Goal: Task Accomplishment & Management: Complete application form

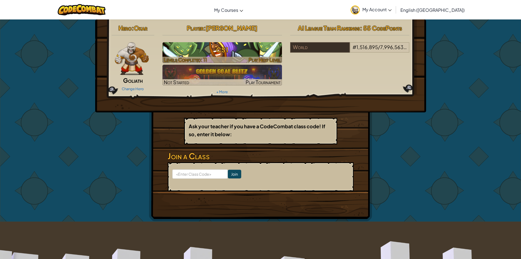
click at [221, 48] on h3 "CS1" at bounding box center [223, 50] width 120 height 12
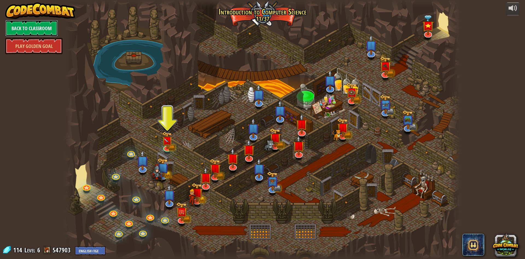
click at [34, 29] on link "Back to Classroom" at bounding box center [31, 28] width 53 height 16
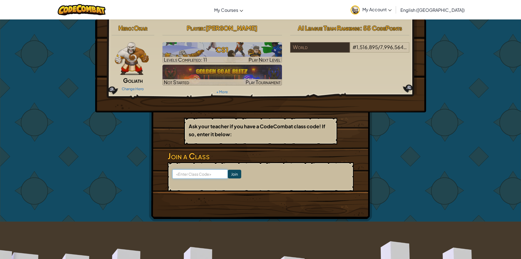
click at [180, 173] on input at bounding box center [200, 173] width 56 height 9
type input "NewNoseLamp"
click input "Join" at bounding box center [234, 173] width 13 height 9
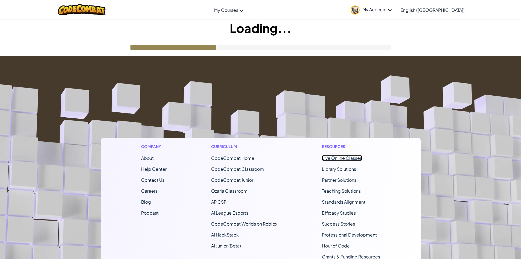
click at [328, 156] on link "Live Online Classes" at bounding box center [342, 158] width 40 height 6
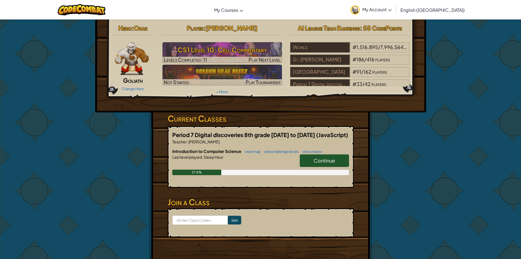
click at [323, 170] on div "27.8%" at bounding box center [260, 171] width 177 height 5
click at [322, 164] on link "Continue" at bounding box center [324, 160] width 49 height 13
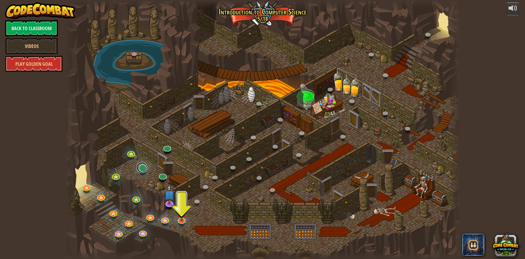
click at [142, 166] on link at bounding box center [142, 167] width 11 height 11
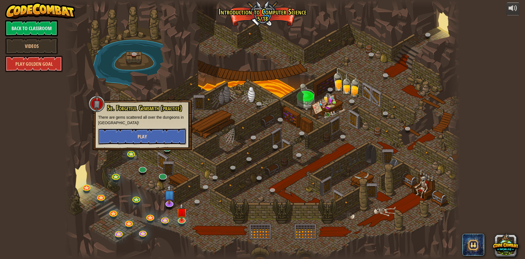
click at [150, 140] on button "Play" at bounding box center [142, 136] width 88 height 16
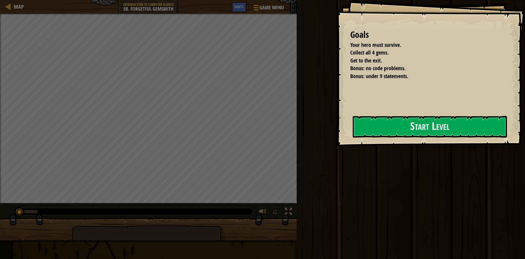
click at [415, 111] on div "Goals Your hero must survive. Collect all 4 gems. Get to the exit. Bonus: no co…" at bounding box center [431, 73] width 189 height 146
click at [408, 123] on button "Start Level" at bounding box center [430, 127] width 154 height 22
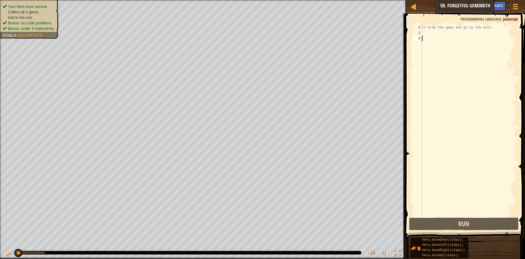
type textarea "r"
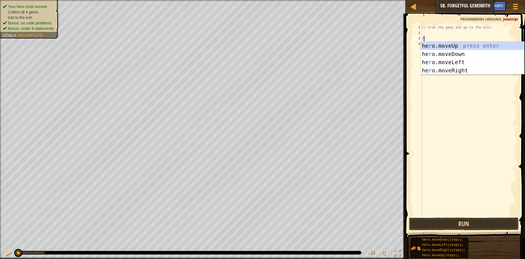
scroll to position [2, 0]
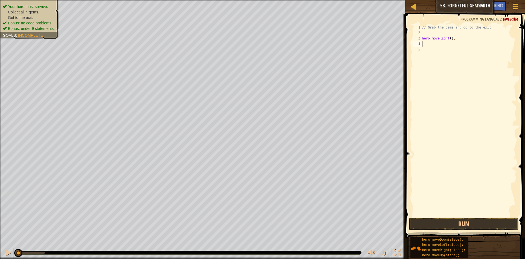
type textarea "d"
type textarea "r"
type textarea "hero.moveRight(2);"
type textarea "u"
type textarea "r"
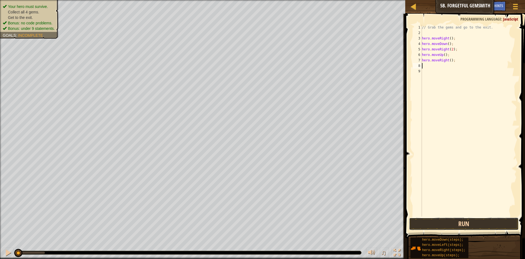
click at [476, 219] on button "Run" at bounding box center [464, 223] width 110 height 13
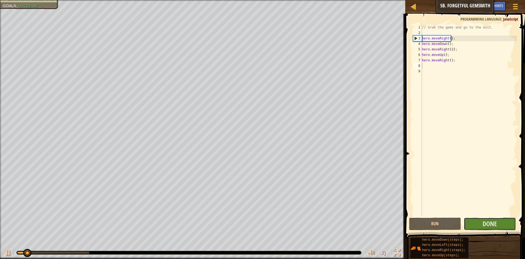
drag, startPoint x: 476, startPoint y: 219, endPoint x: 396, endPoint y: 246, distance: 84.4
click at [450, 229] on div "Run Submit Done" at bounding box center [464, 223] width 110 height 13
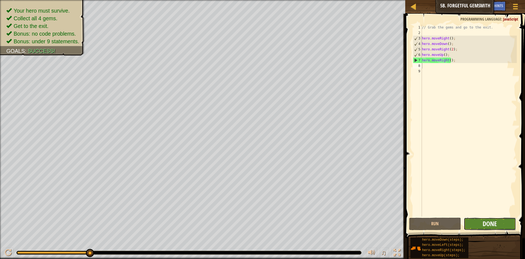
click at [491, 220] on span "Done" at bounding box center [490, 223] width 14 height 9
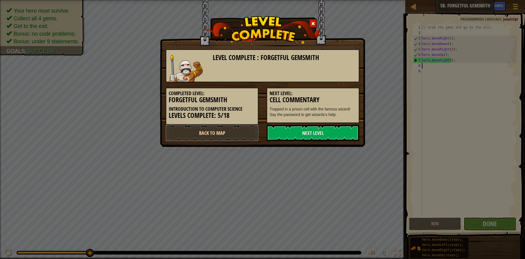
click at [219, 133] on link "Back to Map" at bounding box center [212, 132] width 93 height 16
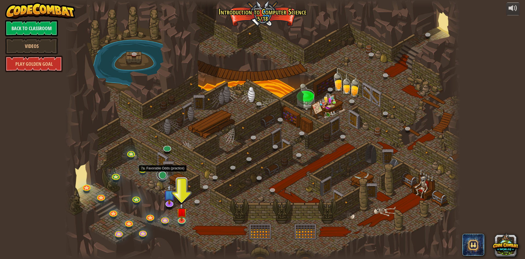
click at [161, 175] on link at bounding box center [162, 174] width 11 height 11
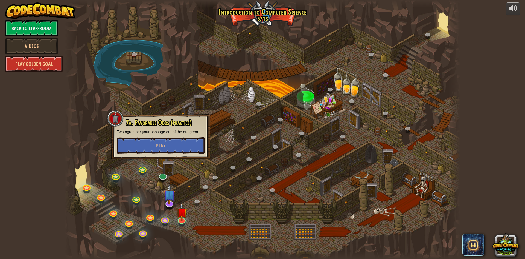
click at [152, 121] on span "7a. Favorable Odds (practice)" at bounding box center [159, 122] width 66 height 9
click at [169, 145] on button "Play" at bounding box center [161, 145] width 88 height 16
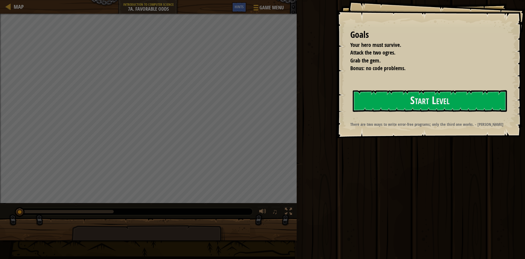
click at [447, 123] on strong "There are two ways to write error-free programs; only the third one works. - Al…" at bounding box center [426, 124] width 153 height 6
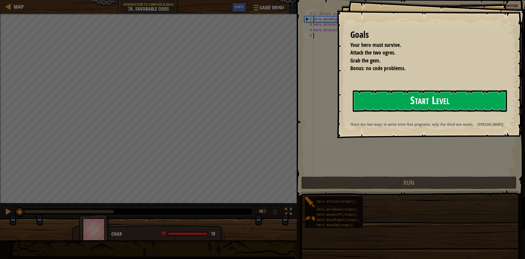
click at [403, 106] on button "Start Level" at bounding box center [430, 101] width 154 height 22
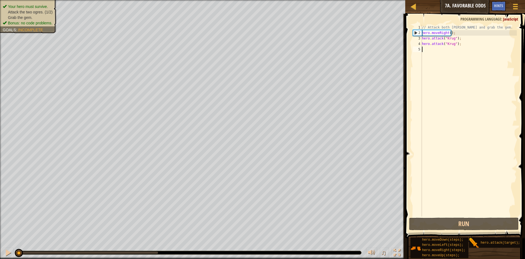
type textarea "r"
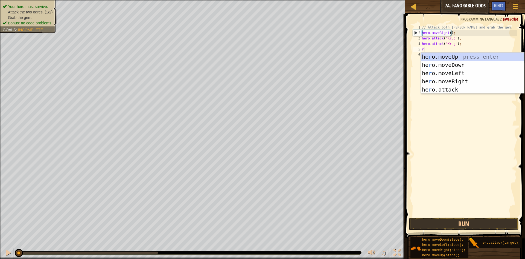
scroll to position [2, 0]
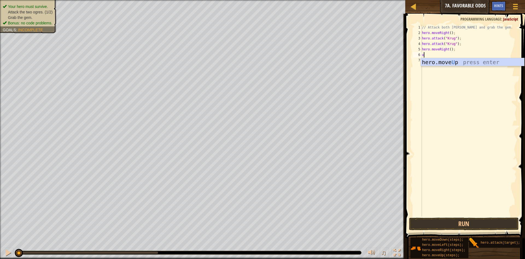
type textarea "up"
type textarea "hero.attack("Grump");"
type textarea "Hero.attack("Grump")"
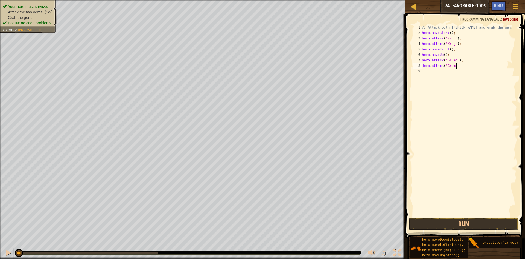
scroll to position [2, 3]
click at [437, 129] on div "// Attack both ogres and grab the gem. hero . moveRight ( ) ; hero . attack ( "…" at bounding box center [469, 126] width 96 height 202
type textarea "l"
type textarea "hero.moveLeft(2);"
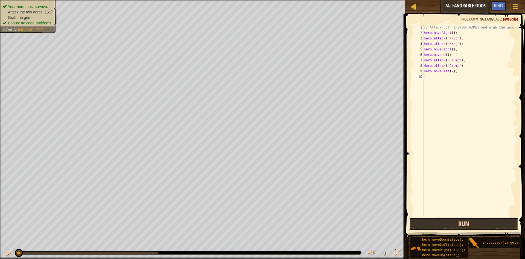
click at [468, 223] on button "Run" at bounding box center [464, 223] width 110 height 13
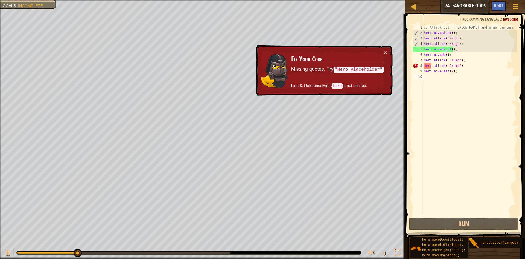
click at [426, 67] on div "// Attack both ogres and grab the gem. hero . moveRight ( ) ; hero . attack ( "…" at bounding box center [470, 126] width 94 height 202
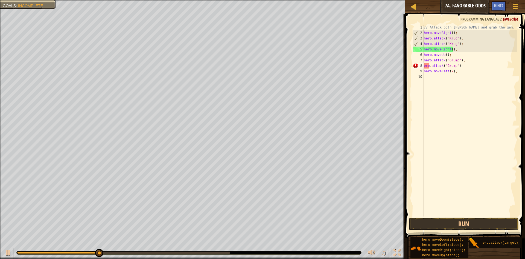
scroll to position [2, 0]
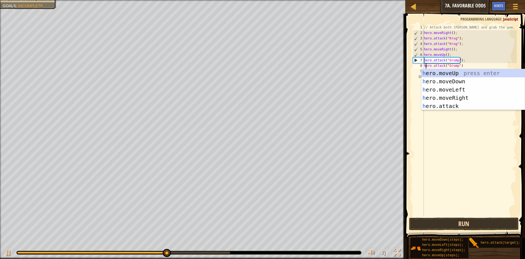
type textarea "hero.attack("Grump")"
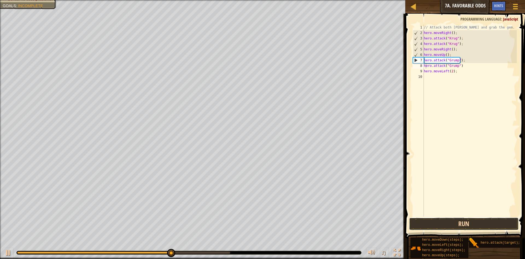
click at [444, 224] on button "Run" at bounding box center [464, 223] width 110 height 13
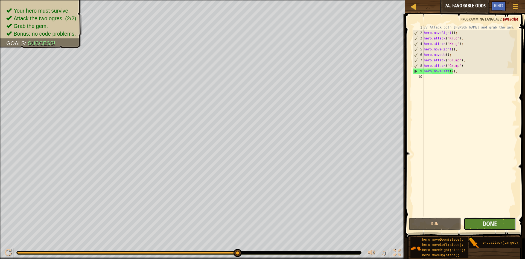
click at [483, 221] on button "Done" at bounding box center [490, 223] width 52 height 13
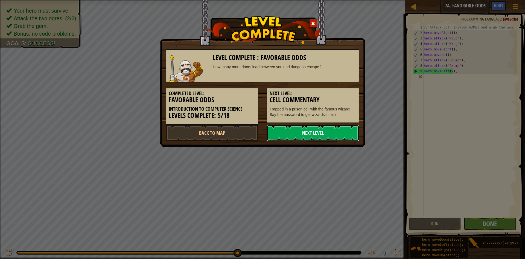
click at [273, 134] on link "Next Level" at bounding box center [313, 132] width 93 height 16
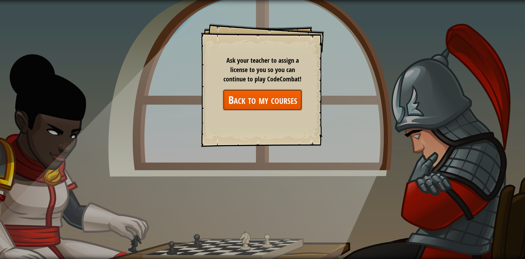
click at [280, 97] on link "Back to my courses" at bounding box center [262, 99] width 79 height 21
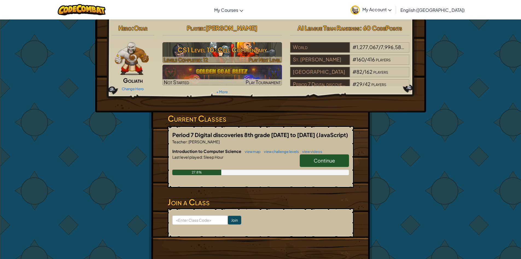
click at [245, 48] on h3 "CS1 Level 10: Cell Commentary" at bounding box center [223, 50] width 120 height 12
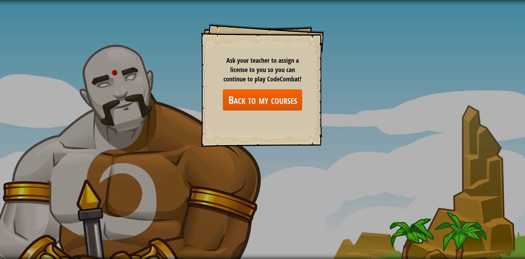
click at [201, 103] on div "Goals Start Level Error loading from server. Try refreshing the page. You'll ne…" at bounding box center [262, 85] width 123 height 123
click at [211, 101] on div "Goals Start Level Error loading from server. Try refreshing the page. You'll ne…" at bounding box center [262, 85] width 123 height 123
click at [218, 100] on div "Goals Start Level Error loading from server. Try refreshing the page. You'll ne…" at bounding box center [262, 85] width 123 height 123
click at [227, 100] on link "Back to my courses" at bounding box center [262, 99] width 79 height 21
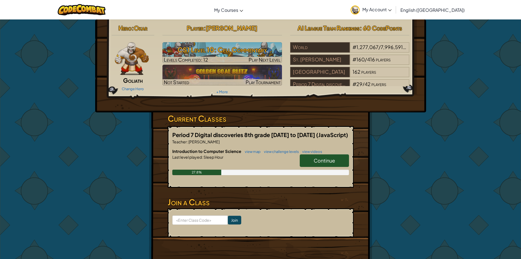
click at [338, 161] on link "Continue" at bounding box center [324, 160] width 49 height 13
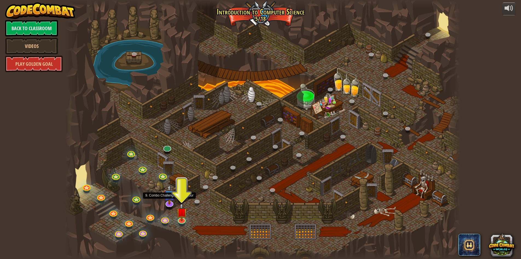
click at [169, 201] on img at bounding box center [169, 194] width 11 height 20
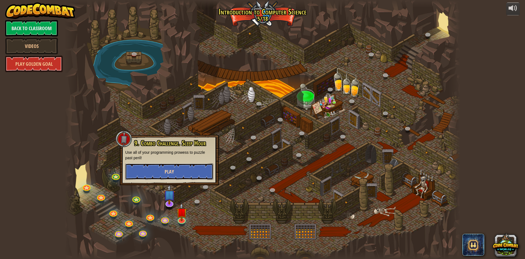
click at [142, 167] on button "Play" at bounding box center [169, 171] width 88 height 16
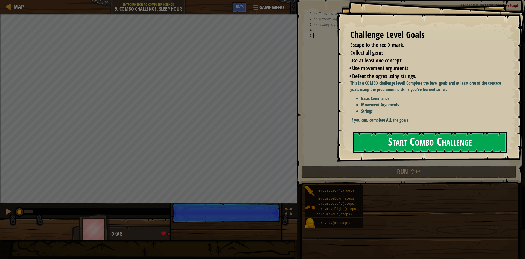
click at [403, 131] on button "Start Combo Challenge" at bounding box center [430, 142] width 154 height 22
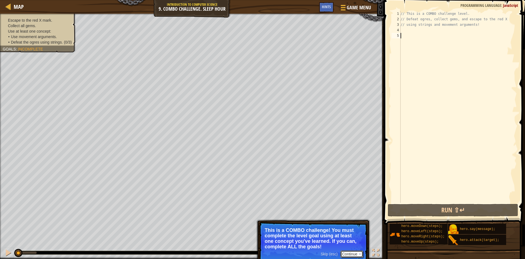
click at [353, 256] on button "Continue" at bounding box center [352, 253] width 23 height 7
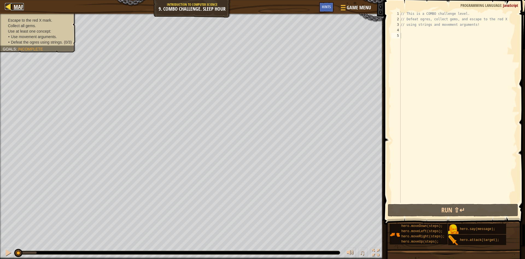
click at [5, 7] on div at bounding box center [8, 6] width 7 height 7
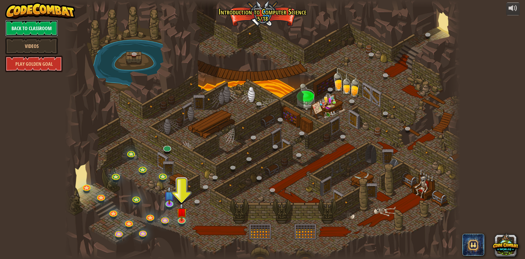
click at [10, 31] on link "Back to Classroom" at bounding box center [31, 28] width 53 height 16
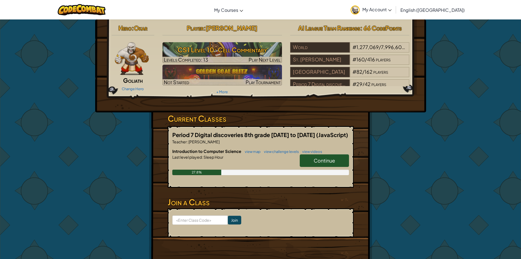
click at [131, 53] on img at bounding box center [132, 58] width 34 height 33
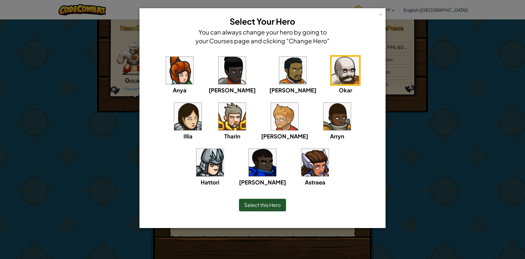
click at [260, 211] on div "Select this Hero" at bounding box center [263, 205] width 224 height 24
click at [266, 207] on span "Select this Hero" at bounding box center [262, 204] width 37 height 6
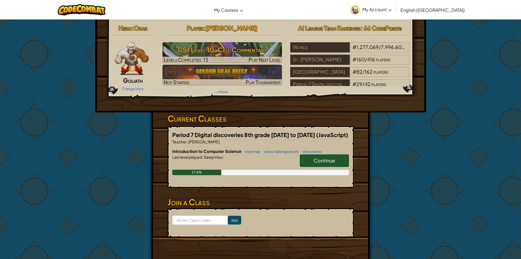
click at [319, 161] on span "Continue" at bounding box center [324, 160] width 21 height 6
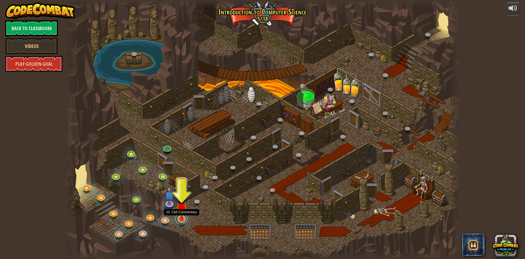
click at [179, 221] on link at bounding box center [181, 218] width 11 height 11
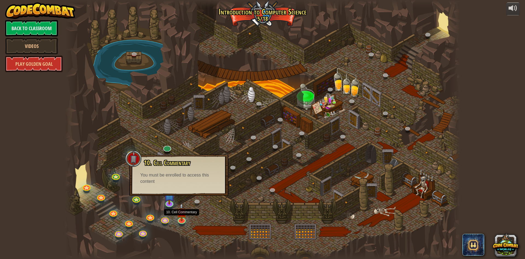
click at [181, 226] on div at bounding box center [263, 129] width 396 height 259
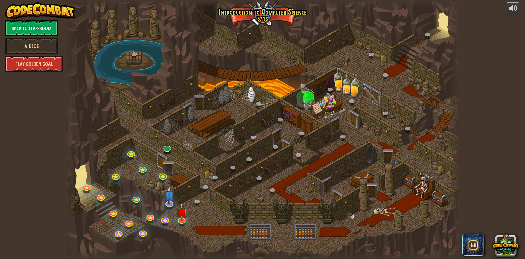
click at [172, 207] on div at bounding box center [169, 206] width 6 height 5
click at [170, 205] on link at bounding box center [169, 201] width 11 height 11
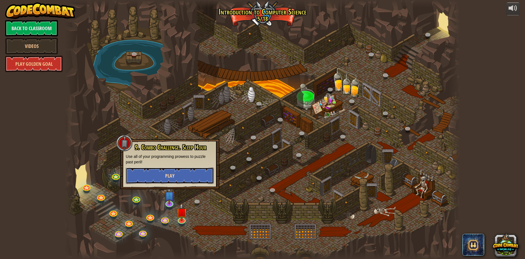
click at [181, 168] on button "Play" at bounding box center [170, 175] width 88 height 16
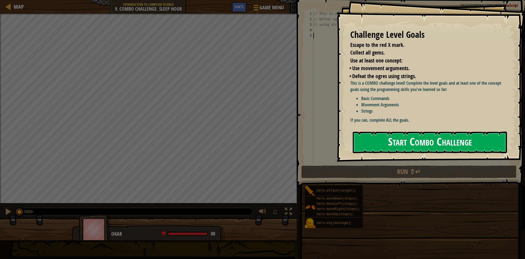
click at [391, 140] on button "Start Combo Challenge" at bounding box center [430, 142] width 154 height 22
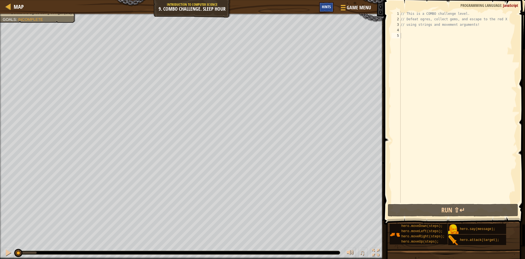
click at [330, 10] on div "Hints" at bounding box center [326, 7] width 15 height 10
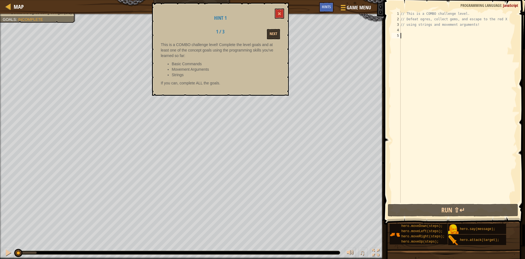
click at [265, 32] on div "Next" at bounding box center [263, 34] width 42 height 10
click at [270, 31] on button "Next" at bounding box center [273, 34] width 13 height 10
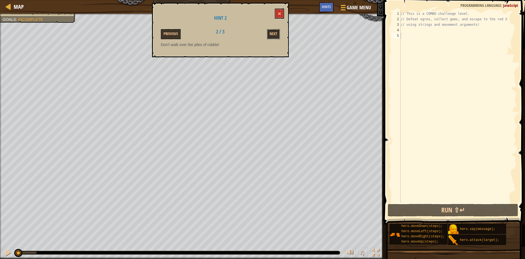
click at [270, 31] on button "Next" at bounding box center [273, 34] width 13 height 10
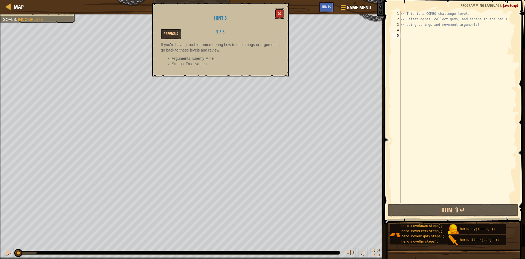
click at [279, 10] on button at bounding box center [279, 13] width 9 height 10
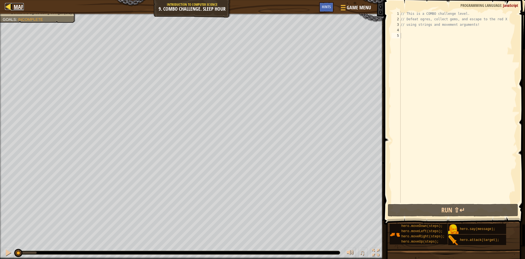
click at [12, 6] on link "Map" at bounding box center [17, 6] width 13 height 7
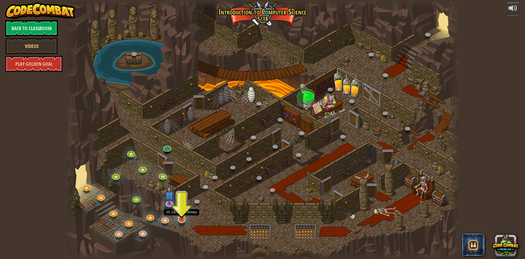
click at [180, 215] on img at bounding box center [181, 207] width 11 height 24
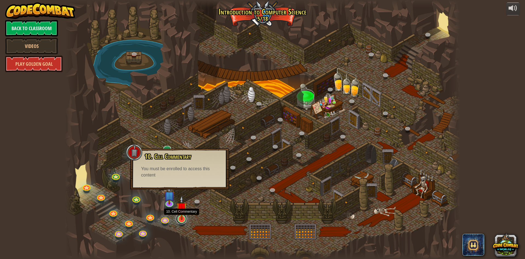
click at [182, 221] on link at bounding box center [181, 218] width 11 height 11
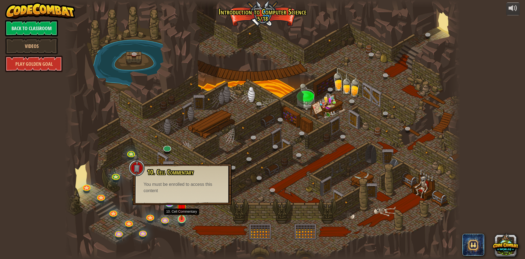
click at [176, 212] on img at bounding box center [181, 207] width 11 height 24
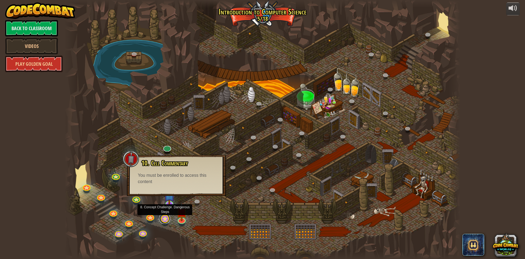
click at [165, 219] on link at bounding box center [164, 218] width 11 height 11
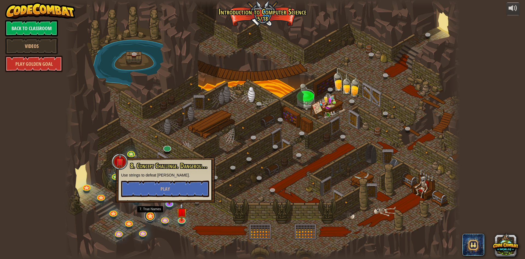
click at [151, 218] on link at bounding box center [149, 215] width 11 height 11
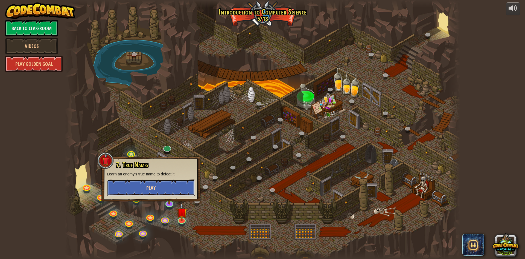
click at [148, 187] on span "Play" at bounding box center [150, 187] width 9 height 7
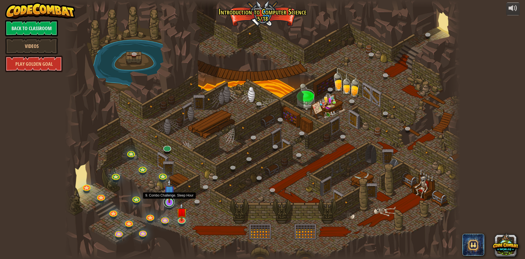
click at [170, 206] on div "25. Kithgard Gates (Locked) Escape the Kithgard dungeons, and don't let the gua…" at bounding box center [263, 129] width 396 height 259
click at [164, 199] on img at bounding box center [169, 190] width 11 height 24
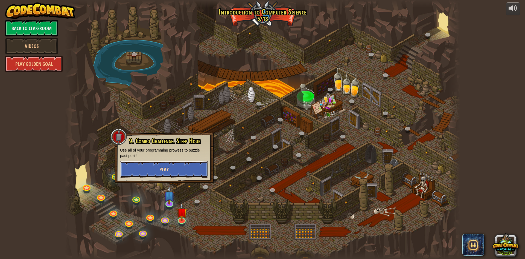
click at [158, 169] on button "Play" at bounding box center [164, 169] width 88 height 16
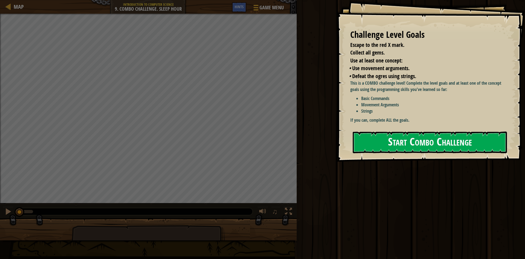
click at [386, 145] on button "Start Combo Challenge" at bounding box center [430, 142] width 154 height 22
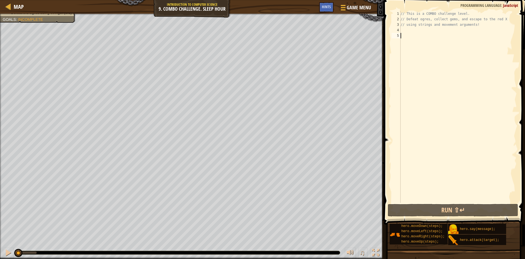
type textarea "r"
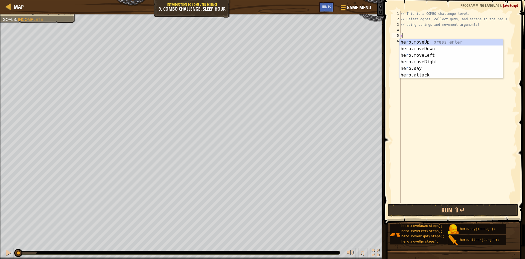
scroll to position [2, 0]
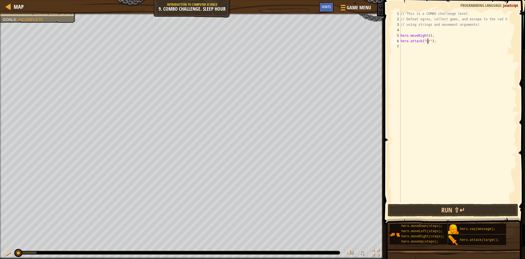
type textarea "hero.attack("Ursa");"
click at [390, 209] on button "Run ⇧↵" at bounding box center [453, 210] width 131 height 13
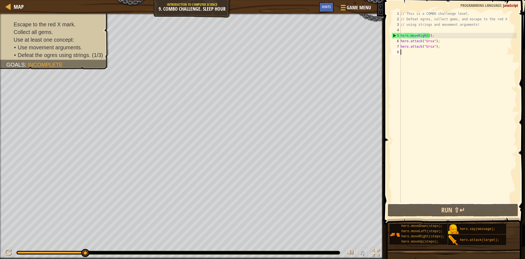
click at [408, 54] on div "// This is a COMBO challenge level. // Defeat ogres, collect gems, and escape t…" at bounding box center [458, 112] width 117 height 202
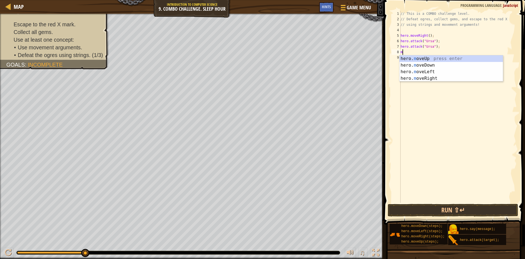
type textarea "ml"
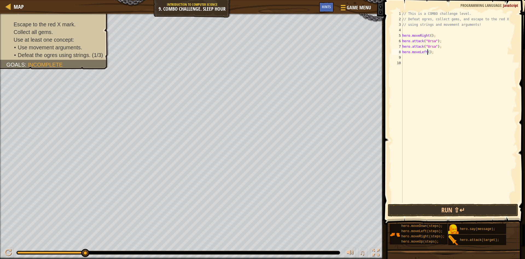
type textarea "hero.moveLeft(2);"
type textarea "u"
type textarea "hero.moveUp();"
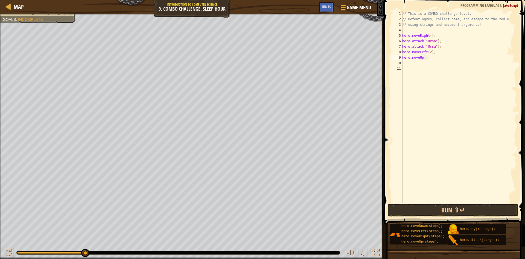
click at [422, 70] on div "// This is a COMBO challenge level. // Defeat ogres, collect gems, and escape t…" at bounding box center [459, 112] width 116 height 202
click at [419, 57] on div "// This is a COMBO challenge level. // Defeat ogres, collect gems, and escape t…" at bounding box center [459, 112] width 116 height 202
type textarea "hero.moveUp();"
click at [416, 60] on div "// This is a COMBO challenge level. // Defeat ogres, collect gems, and escape t…" at bounding box center [459, 112] width 116 height 202
type textarea "hero.attack("Rexxar");"
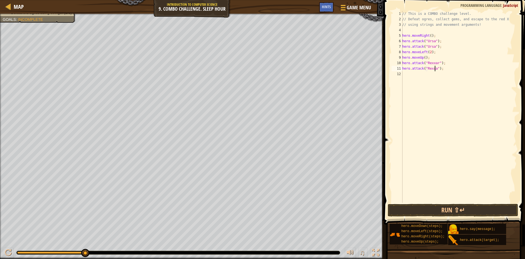
type textarea "hero.attack("Rexxar");"
type textarea "m"
type textarea "hero.moveRight(2);"
type textarea "hero.attack("Brack");"
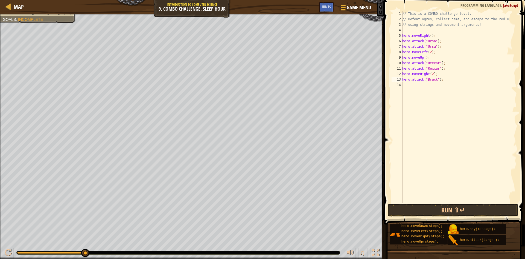
scroll to position [2, 0]
click at [429, 74] on div "// This is a COMBO challenge level. // Defeat ogres, collect gems, and escape t…" at bounding box center [459, 112] width 116 height 202
click at [432, 73] on div "// This is a COMBO challenge level. // Defeat ogres, collect gems, and escape t…" at bounding box center [459, 112] width 116 height 202
type textarea "hero.moveRight(1);"
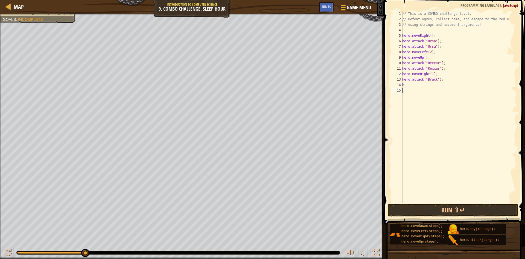
click at [446, 105] on div "// This is a COMBO challenge level. // Defeat ogres, collect gems, and escape t…" at bounding box center [459, 112] width 116 height 202
click at [443, 97] on div "// This is a COMBO challenge level. // Defeat ogres, collect gems, and escape t…" at bounding box center [459, 112] width 116 height 202
click at [452, 99] on div "// This is a COMBO challenge level. // Defeat ogres, collect gems, and escape t…" at bounding box center [459, 112] width 116 height 202
click at [454, 87] on div "// This is a COMBO challenge level. // Defeat ogres, collect gems, and escape t…" at bounding box center [459, 112] width 116 height 202
click at [447, 100] on div "h ero.s a y press enter h ero. a ttack press enter" at bounding box center [452, 101] width 103 height 26
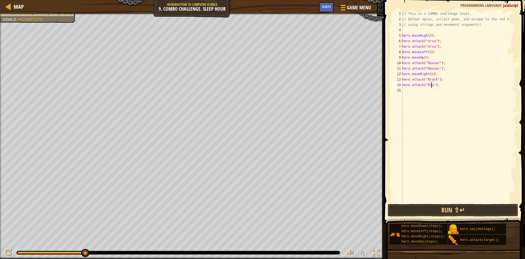
scroll to position [2, 3]
type textarea "hero.attack("Brack");"
type textarea "m"
type textarea "hero.moveRight(2);"
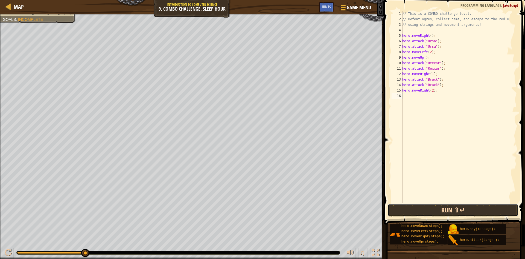
click at [453, 205] on button "Run ⇧↵" at bounding box center [453, 210] width 131 height 13
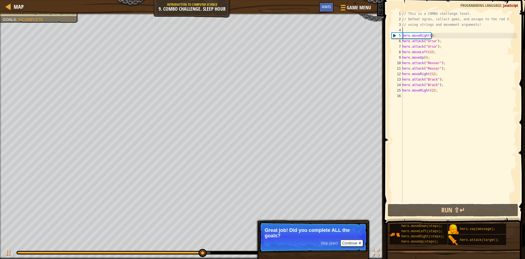
drag, startPoint x: 441, startPoint y: 30, endPoint x: 433, endPoint y: 27, distance: 8.3
click at [440, 30] on div "// This is a COMBO challenge level. // Defeat ogres, collect gems, and escape t…" at bounding box center [459, 112] width 116 height 202
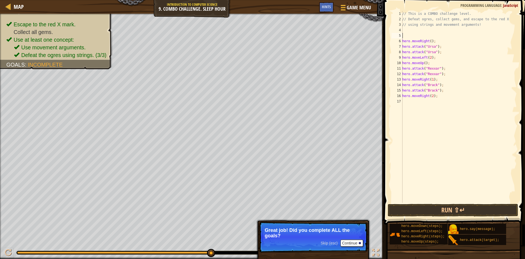
type textarea "d"
type textarea "u"
click at [449, 207] on button "Run ⇧↵" at bounding box center [453, 210] width 131 height 13
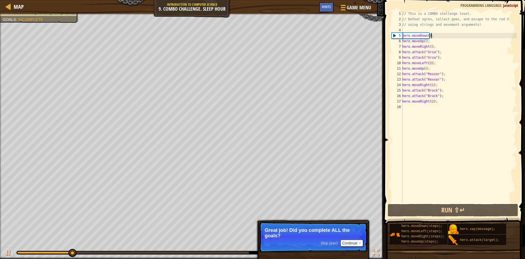
click at [432, 36] on div "// This is a COMBO challenge level. // Defeat ogres, collect gems, and escape t…" at bounding box center [459, 112] width 116 height 202
type textarea "hero.moveDown();"
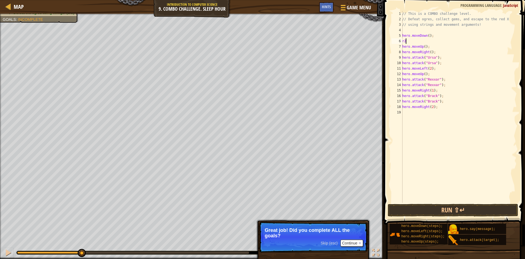
type textarea "r"
type textarea "hero.moveRight(2);"
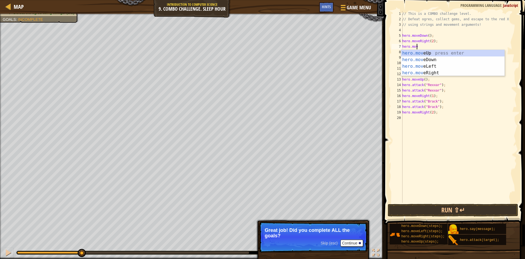
scroll to position [2, 1]
type textarea "hero.moveL"
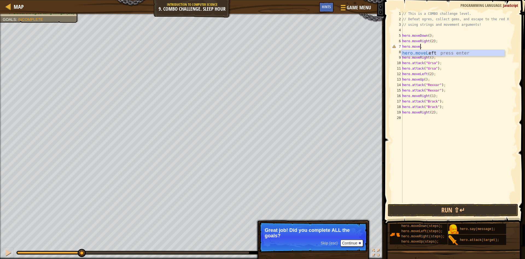
scroll to position [2, 0]
type textarea "hero.moveLeft();"
type textarea "hero.moveLeft(2);"
click at [454, 210] on button "Run ⇧↵" at bounding box center [453, 210] width 131 height 13
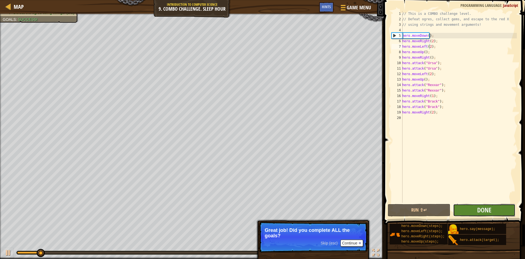
click at [469, 212] on button "Done" at bounding box center [484, 210] width 63 height 13
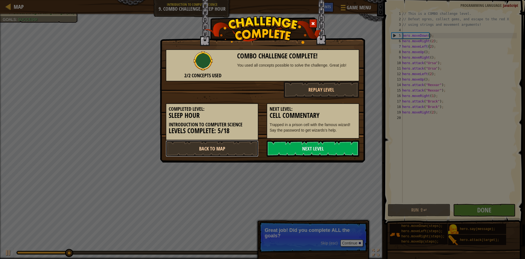
click at [248, 146] on link "Back to Map" at bounding box center [212, 148] width 93 height 16
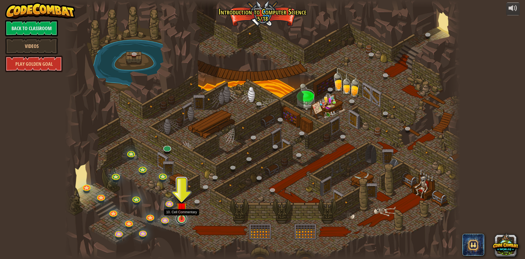
click at [182, 220] on link at bounding box center [181, 218] width 11 height 11
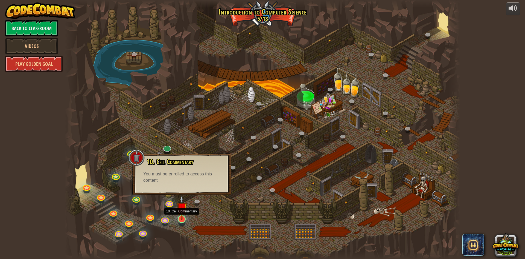
click at [182, 215] on img at bounding box center [181, 207] width 11 height 24
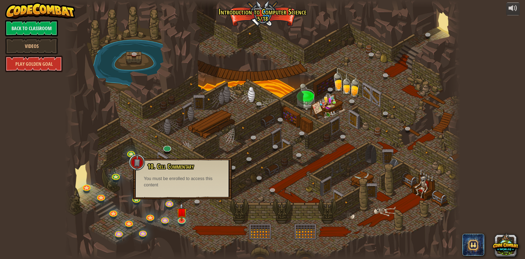
click at [195, 214] on div at bounding box center [263, 129] width 396 height 259
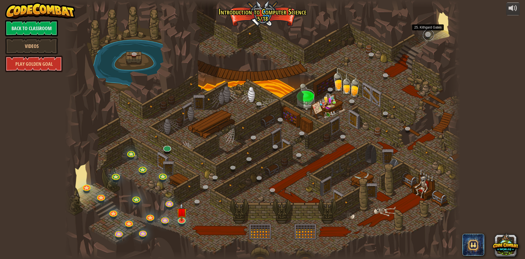
click at [428, 35] on link at bounding box center [428, 35] width 11 height 11
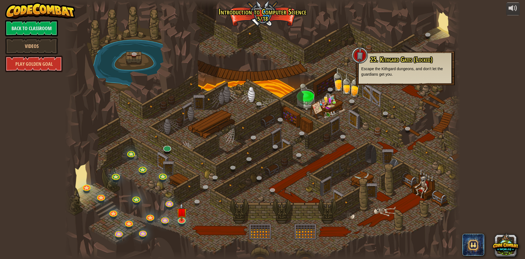
click at [431, 39] on div at bounding box center [263, 129] width 396 height 259
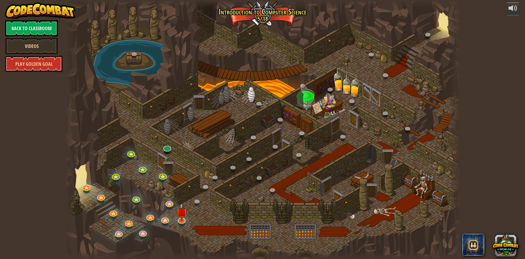
click at [176, 214] on div at bounding box center [263, 129] width 396 height 259
click at [180, 215] on img at bounding box center [181, 207] width 11 height 24
click at [181, 222] on link at bounding box center [181, 218] width 11 height 11
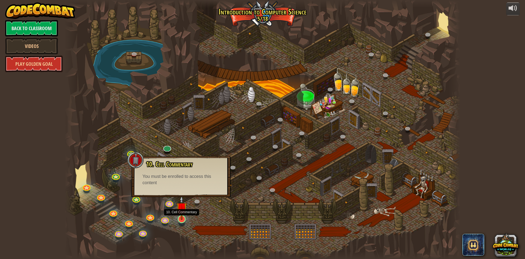
click at [186, 213] on img at bounding box center [181, 207] width 11 height 24
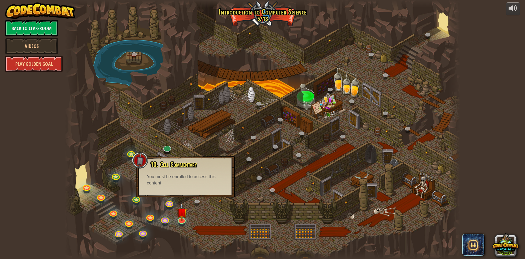
click at [188, 223] on div at bounding box center [263, 129] width 396 height 259
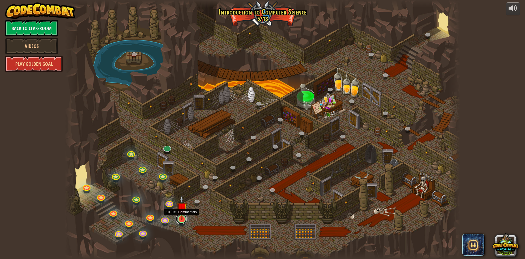
click at [181, 223] on link at bounding box center [181, 218] width 11 height 11
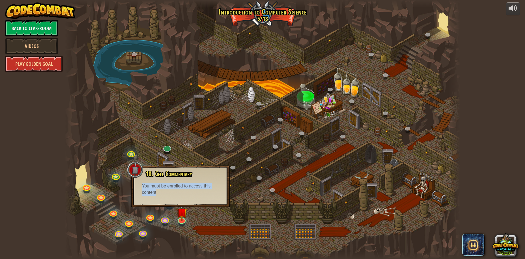
drag, startPoint x: 143, startPoint y: 187, endPoint x: 164, endPoint y: 194, distance: 21.9
click at [159, 195] on div "10. Cell Commentary Trapped in a prison cell with the famous wizard! Say the pa…" at bounding box center [181, 182] width 88 height 25
click at [302, 230] on div at bounding box center [263, 129] width 396 height 259
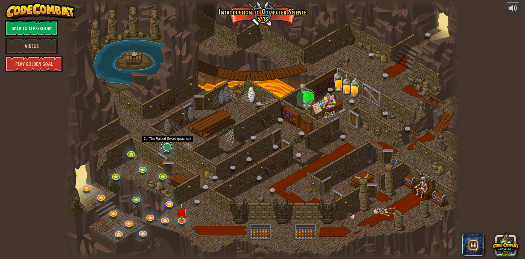
click at [168, 150] on link at bounding box center [166, 146] width 11 height 11
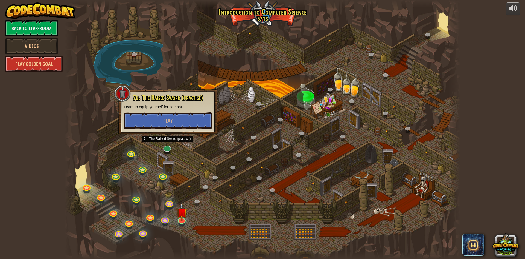
click at [163, 129] on div "7b. The Raised Sword (practice) Learn to equip yourself for combat. Play" at bounding box center [167, 111] width 99 height 45
click at [160, 124] on button "Play" at bounding box center [168, 120] width 88 height 16
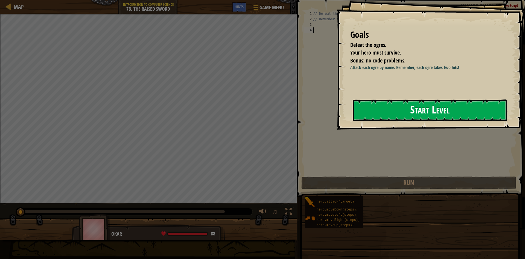
click at [386, 111] on button "Start Level" at bounding box center [430, 110] width 154 height 22
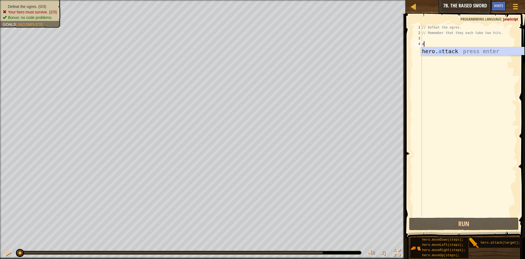
scroll to position [2, 0]
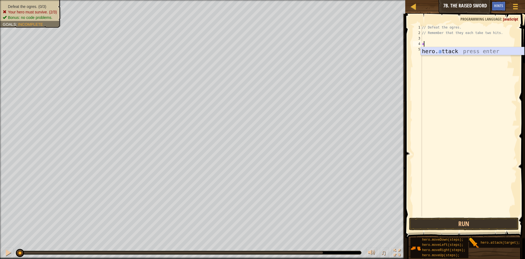
click at [444, 48] on div "hero. a ttack press enter" at bounding box center [472, 59] width 103 height 25
type textarea "hero.attack("rig");"
type textarea "hero.attack("Rig");"
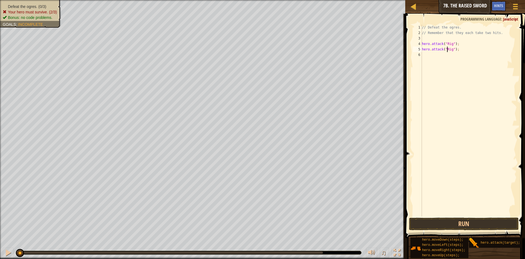
scroll to position [2, 0]
type textarea "hero.attack("Gurt");"
type textarea "hero.attack("Ack");"
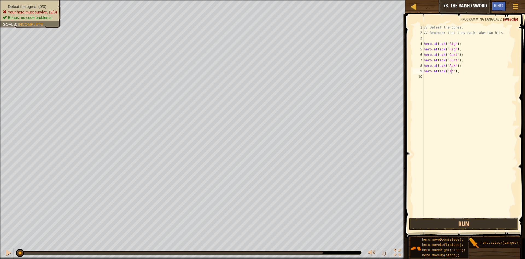
type textarea "hero.attack("Ack");"
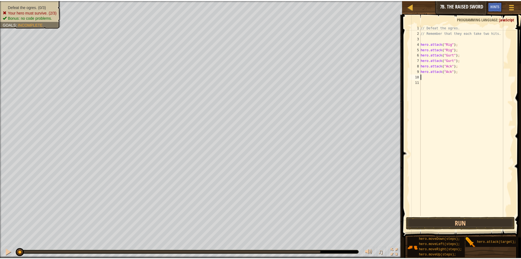
scroll to position [2, 0]
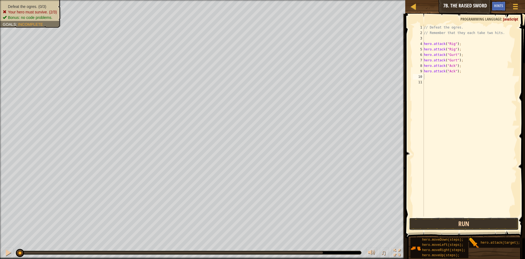
click at [467, 228] on button "Run" at bounding box center [464, 223] width 110 height 13
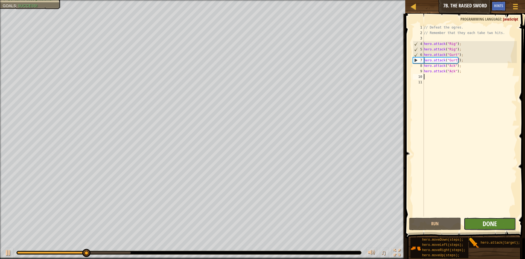
click at [494, 222] on span "Done" at bounding box center [490, 223] width 14 height 9
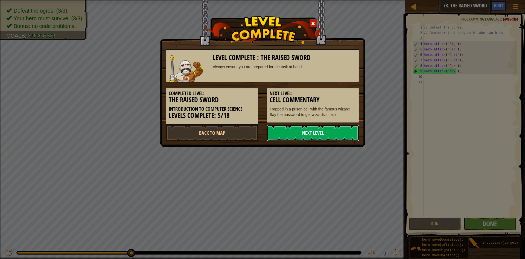
click at [297, 128] on link "Next Level" at bounding box center [313, 132] width 93 height 16
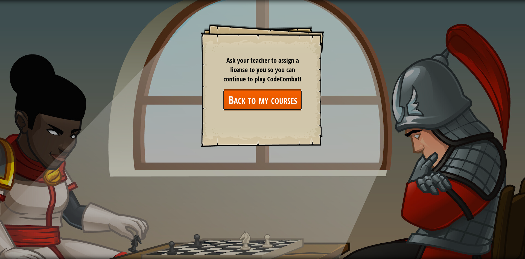
click at [277, 100] on link "Back to my courses" at bounding box center [262, 99] width 79 height 21
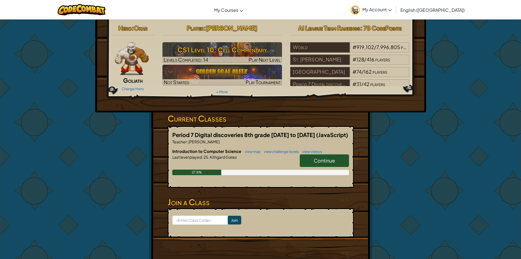
click at [313, 154] on link "Continue" at bounding box center [324, 160] width 49 height 13
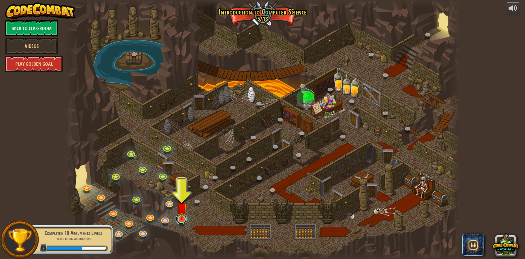
click at [183, 221] on link at bounding box center [181, 218] width 11 height 11
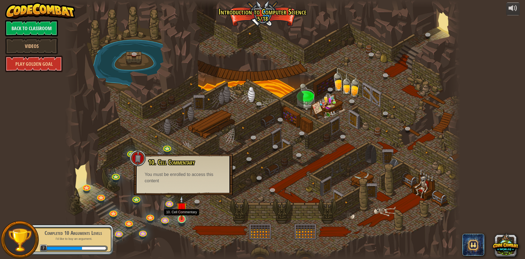
click at [182, 216] on img at bounding box center [181, 207] width 11 height 24
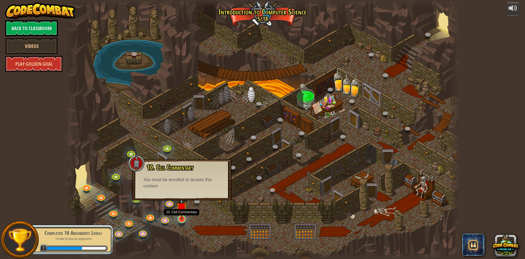
click at [182, 217] on img at bounding box center [181, 207] width 11 height 24
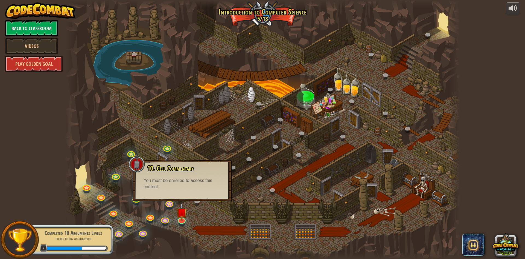
click at [194, 224] on div at bounding box center [263, 129] width 396 height 259
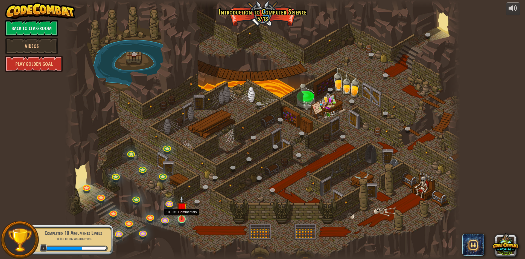
click at [181, 213] on img at bounding box center [181, 207] width 11 height 24
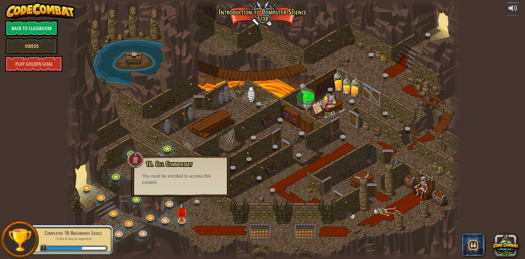
click at [190, 217] on div at bounding box center [263, 129] width 396 height 259
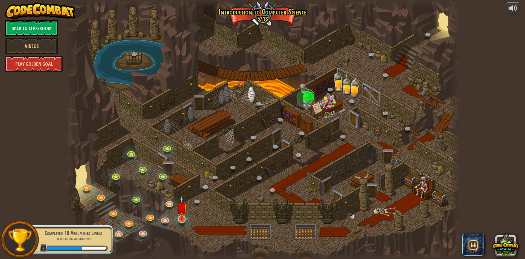
click at [185, 212] on img at bounding box center [181, 207] width 11 height 24
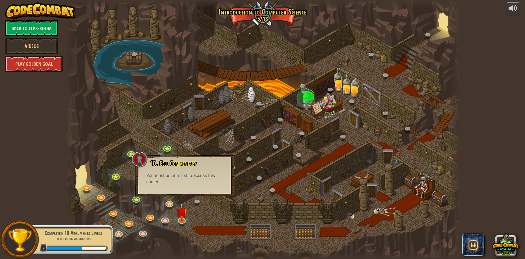
click at [188, 221] on div at bounding box center [263, 129] width 396 height 259
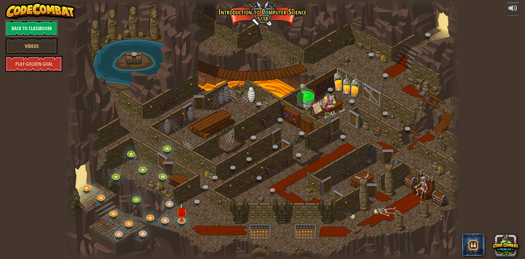
click at [45, 21] on link "Back to Classroom" at bounding box center [31, 28] width 53 height 16
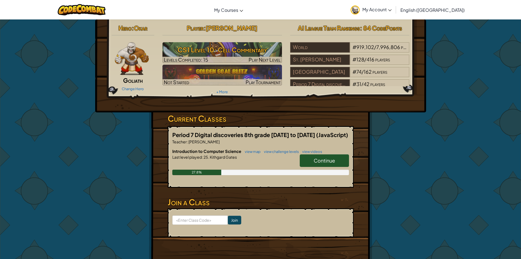
click at [339, 160] on link "Continue" at bounding box center [324, 160] width 49 height 13
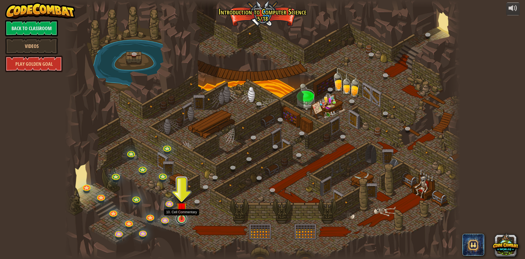
click at [185, 220] on link at bounding box center [181, 218] width 11 height 11
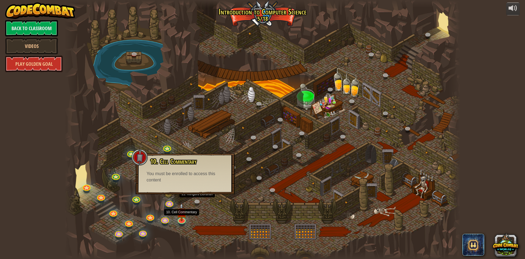
click at [179, 188] on div "10. Cell Commentary Trapped in a prison cell with the famous wizard! Say the pa…" at bounding box center [185, 173] width 99 height 41
click at [26, 29] on link "Back to Classroom" at bounding box center [31, 28] width 53 height 16
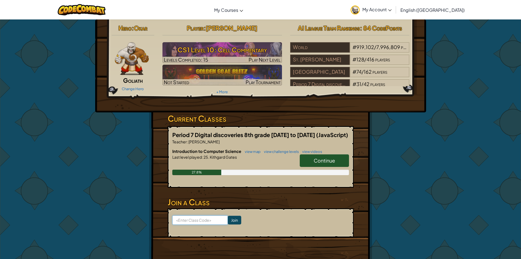
click at [202, 221] on input at bounding box center [200, 219] width 56 height 9
type input "NewNoseLamp"
click at [228, 222] on input "Join" at bounding box center [234, 219] width 13 height 9
